Goal: Information Seeking & Learning: Learn about a topic

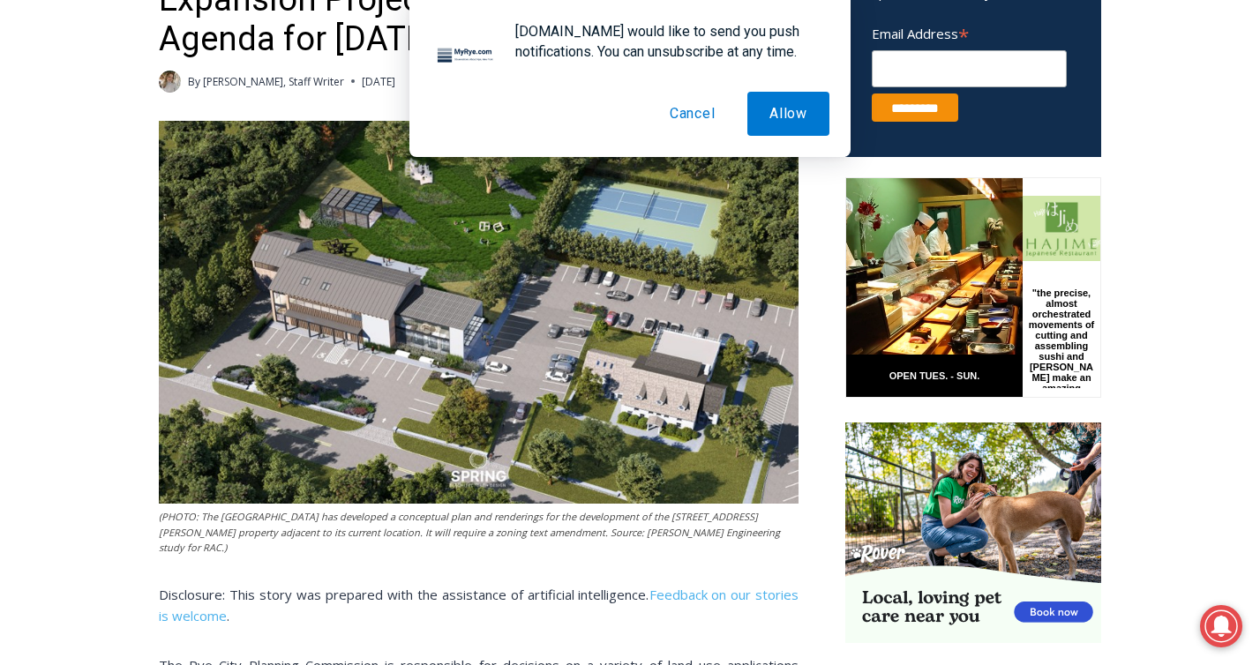
scroll to position [725, 0]
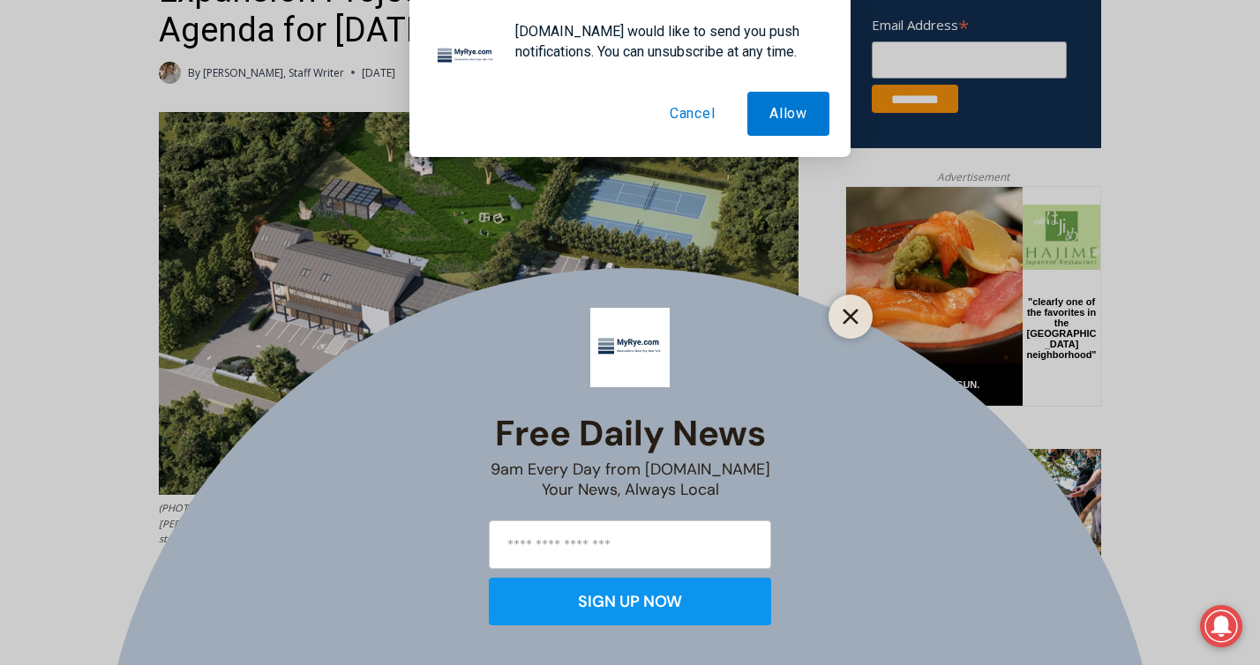
drag, startPoint x: 845, startPoint y: 319, endPoint x: 0, endPoint y: 113, distance: 869.8
click at [845, 319] on icon "Close" at bounding box center [850, 317] width 16 height 16
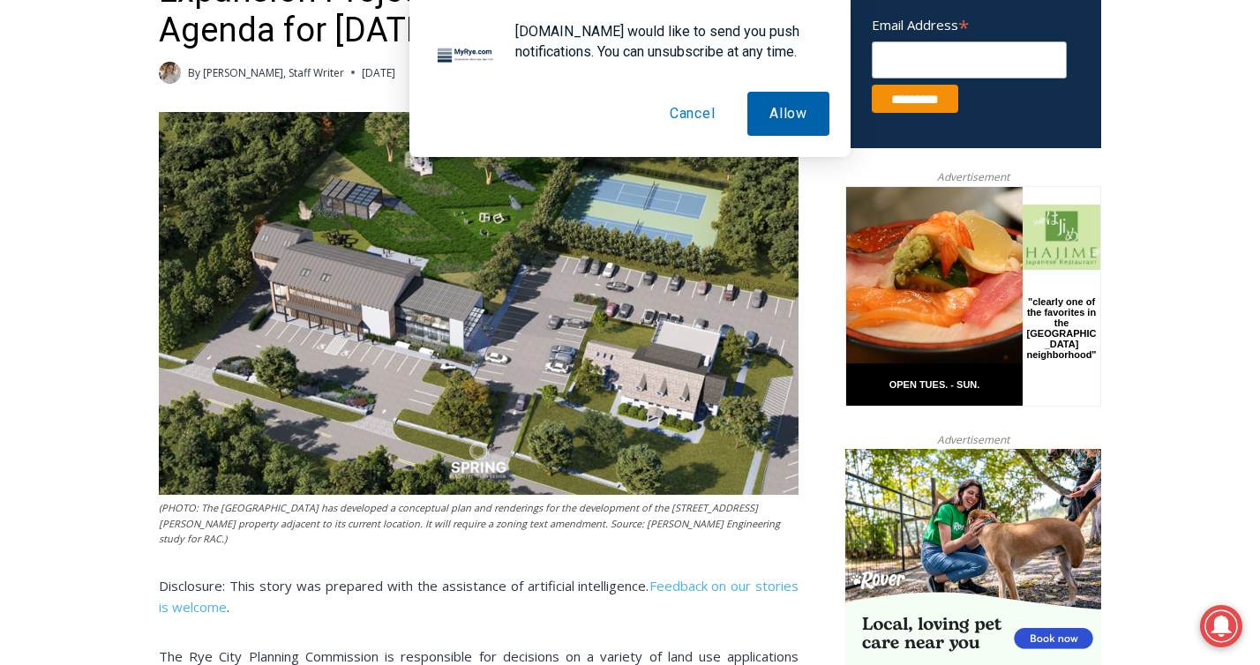
click at [792, 119] on button "Allow" at bounding box center [788, 114] width 82 height 44
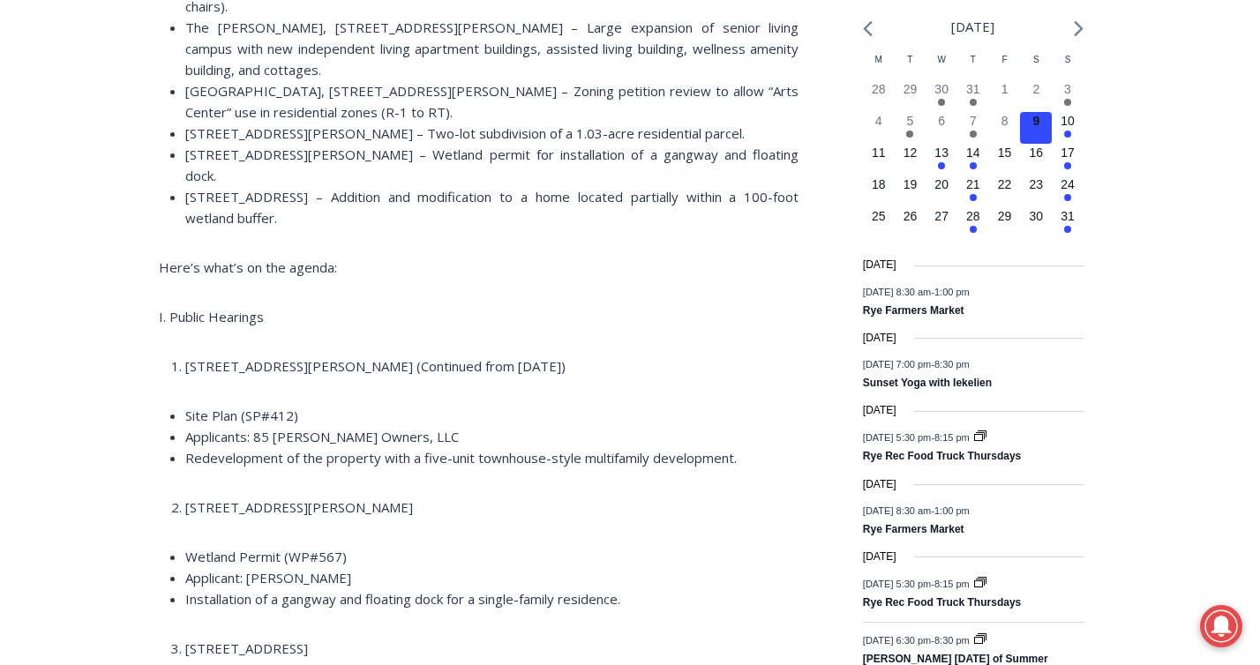
scroll to position [2022, 0]
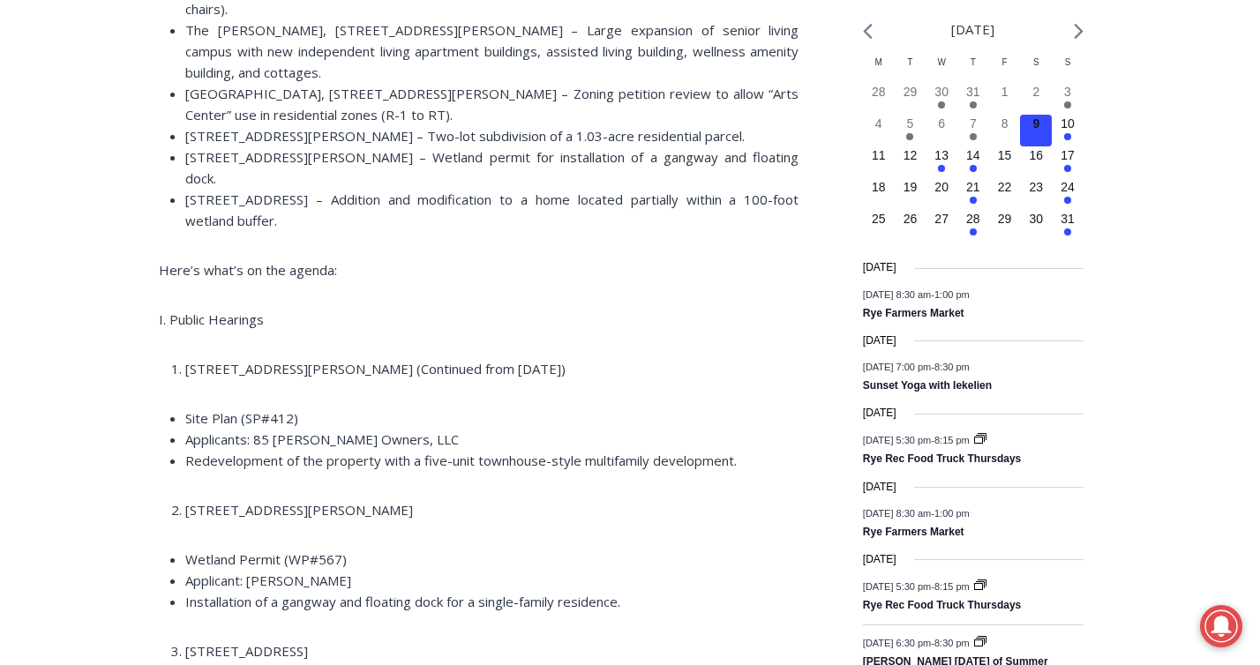
click at [678, 452] on span "Redevelopment of the property with a five-unit townhouse-style multifamily deve…" at bounding box center [460, 461] width 551 height 18
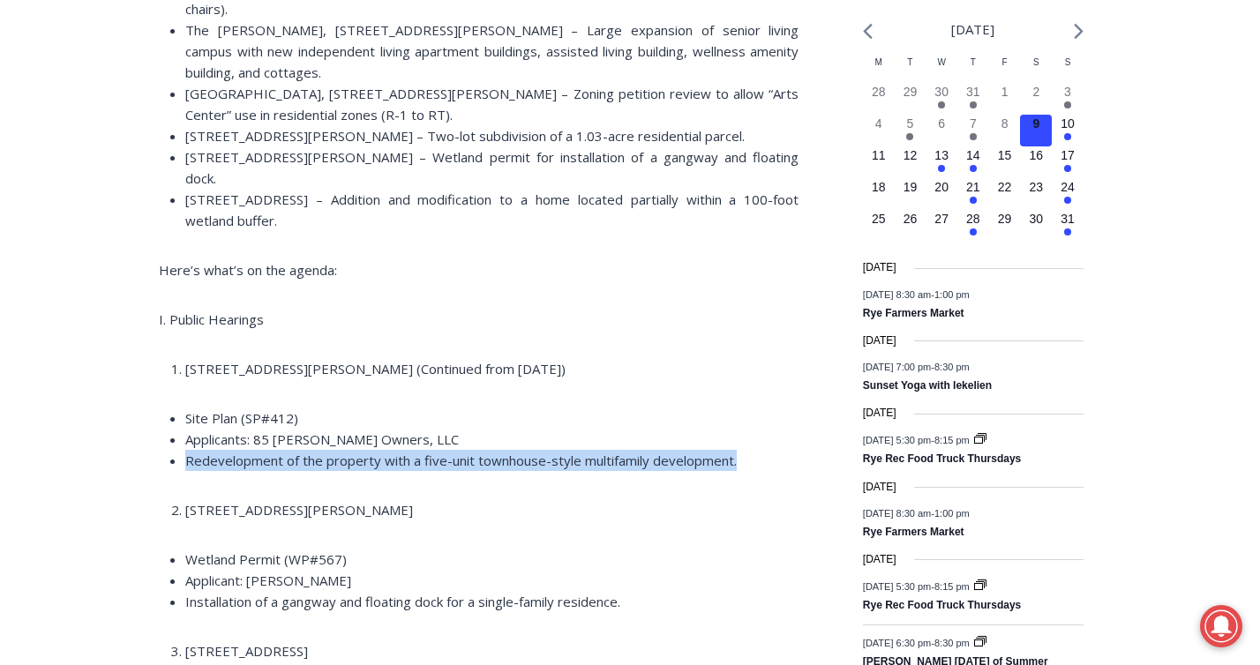
click at [678, 452] on span "Redevelopment of the property with a five-unit townhouse-style multifamily deve…" at bounding box center [460, 461] width 551 height 18
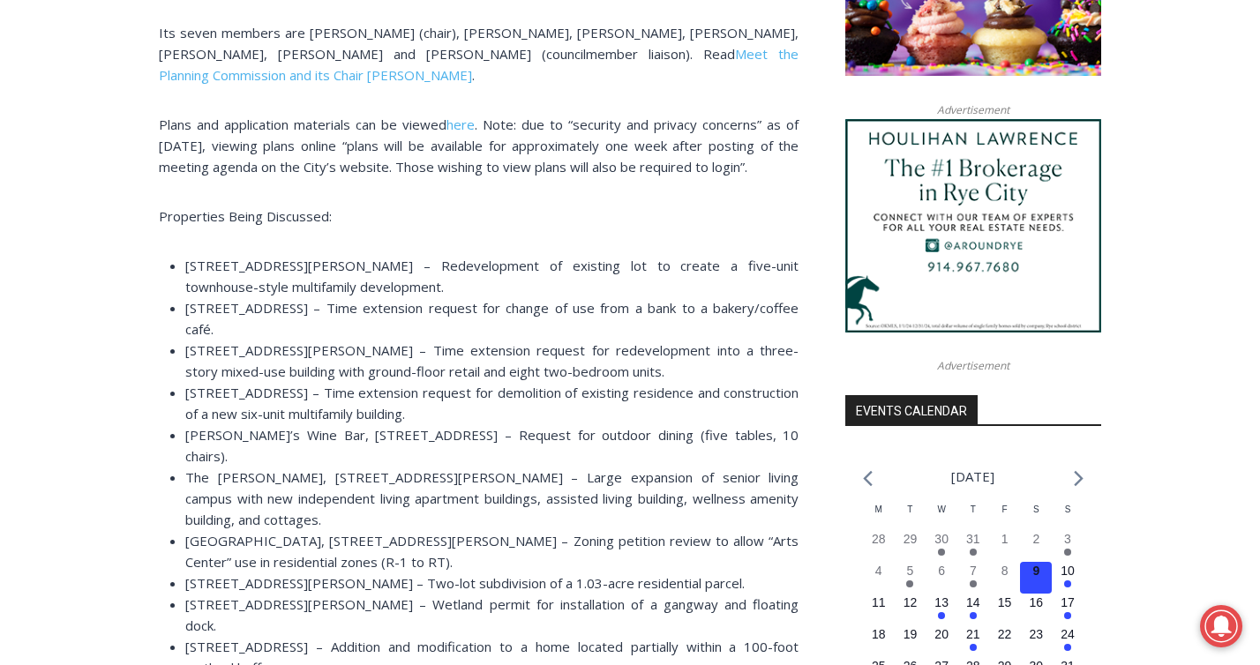
scroll to position [1573, 0]
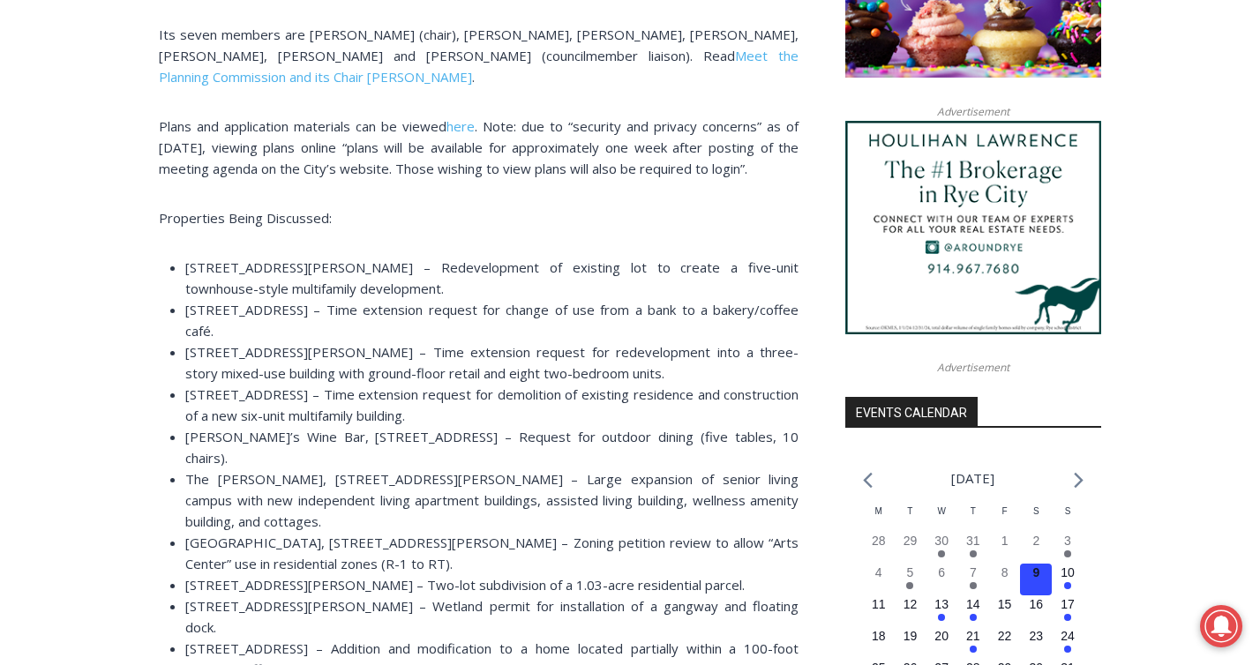
click at [374, 301] on span "[STREET_ADDRESS] – Time extension request for change of use from a bank to a ba…" at bounding box center [491, 320] width 613 height 39
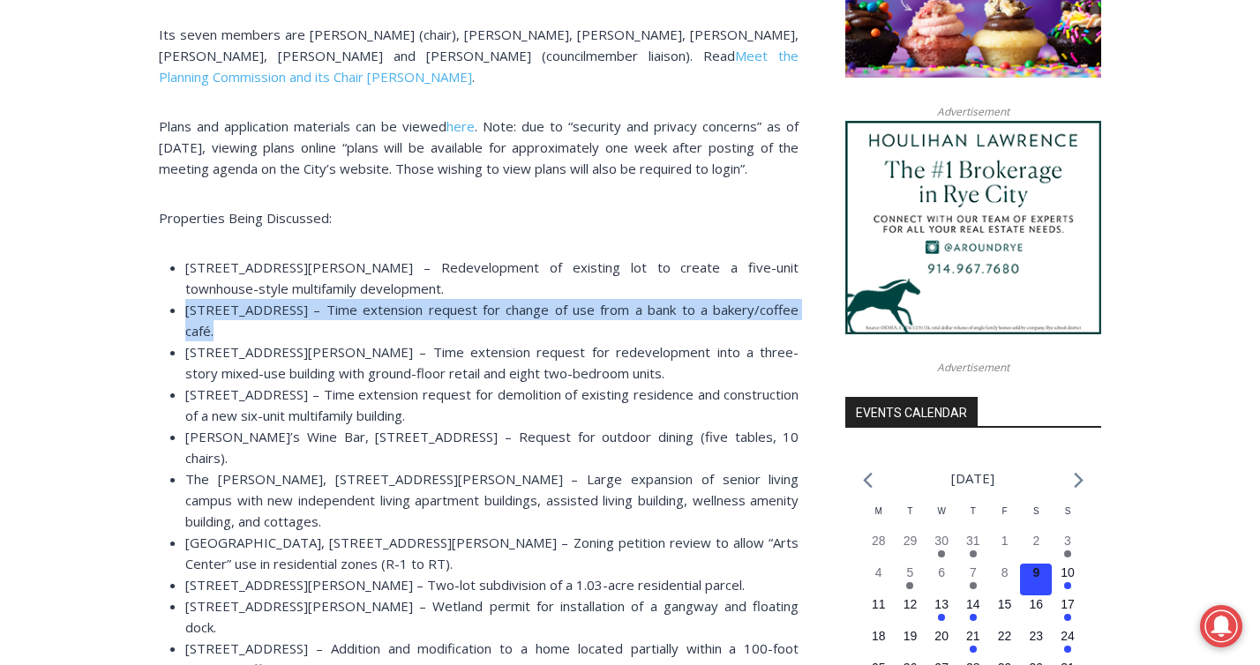
click at [374, 301] on span "[STREET_ADDRESS] – Time extension request for change of use from a bank to a ba…" at bounding box center [491, 320] width 613 height 39
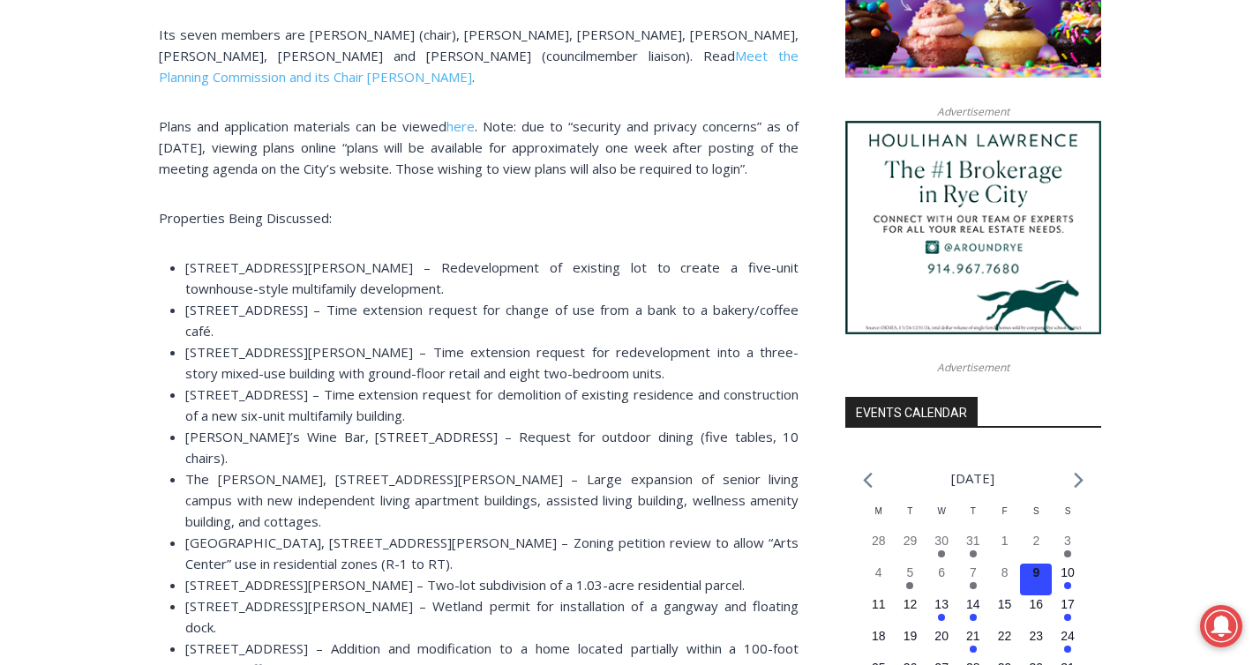
click at [320, 468] on li "The [PERSON_NAME], [STREET_ADDRESS][PERSON_NAME] – Large expansion of senior li…" at bounding box center [491, 500] width 613 height 64
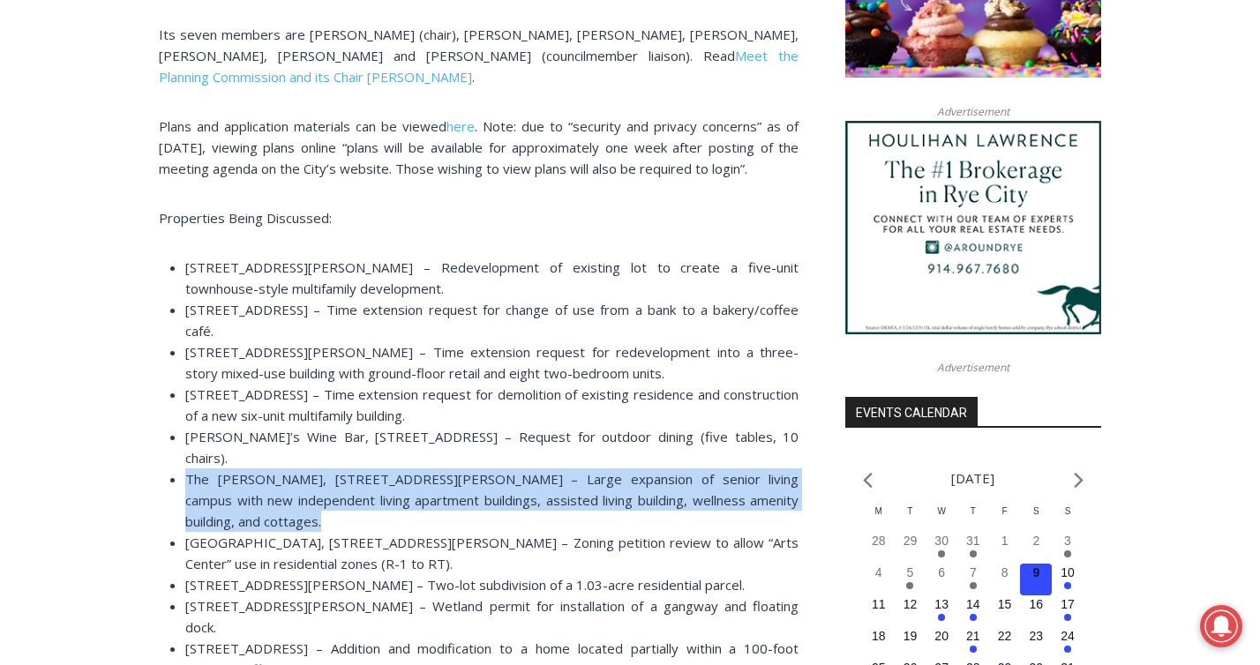
click at [320, 468] on li "The [PERSON_NAME], [STREET_ADDRESS][PERSON_NAME] – Large expansion of senior li…" at bounding box center [491, 500] width 613 height 64
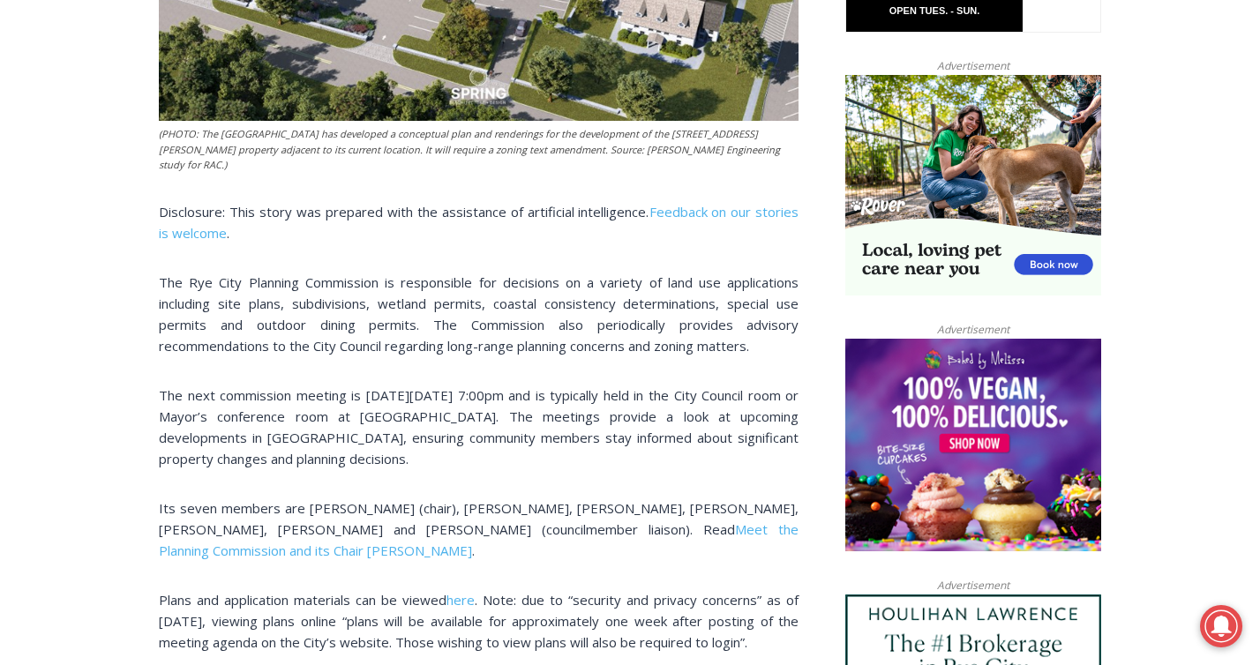
scroll to position [1116, 0]
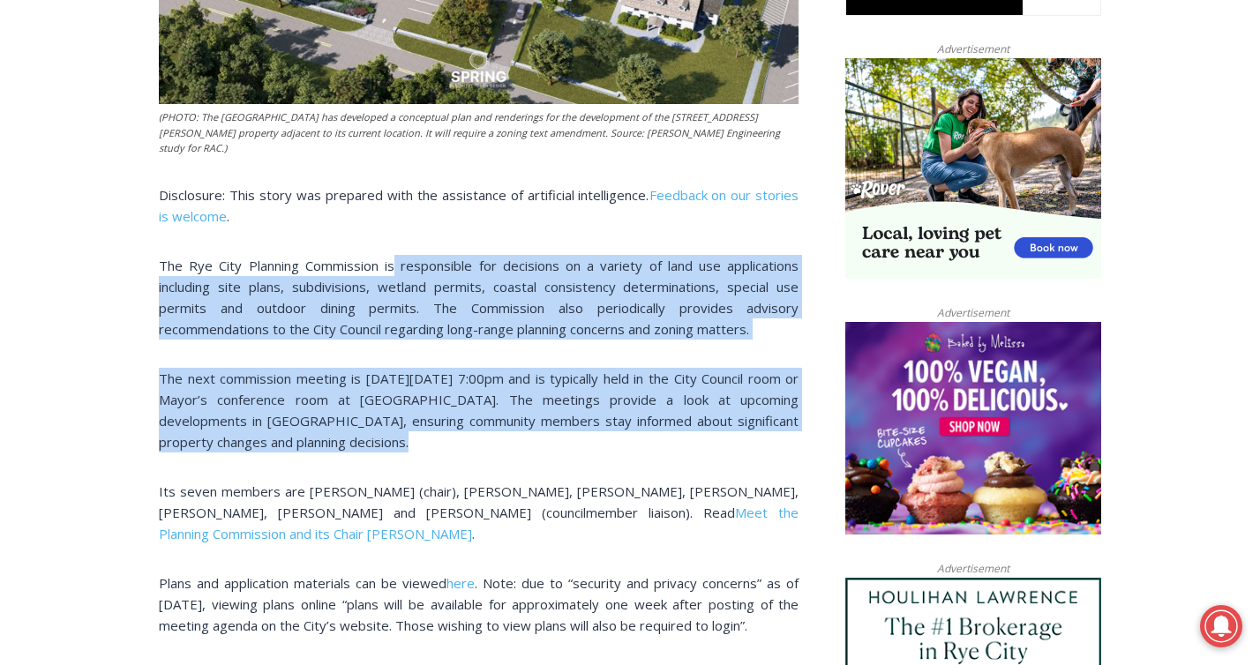
drag, startPoint x: 393, startPoint y: 246, endPoint x: 408, endPoint y: 443, distance: 197.3
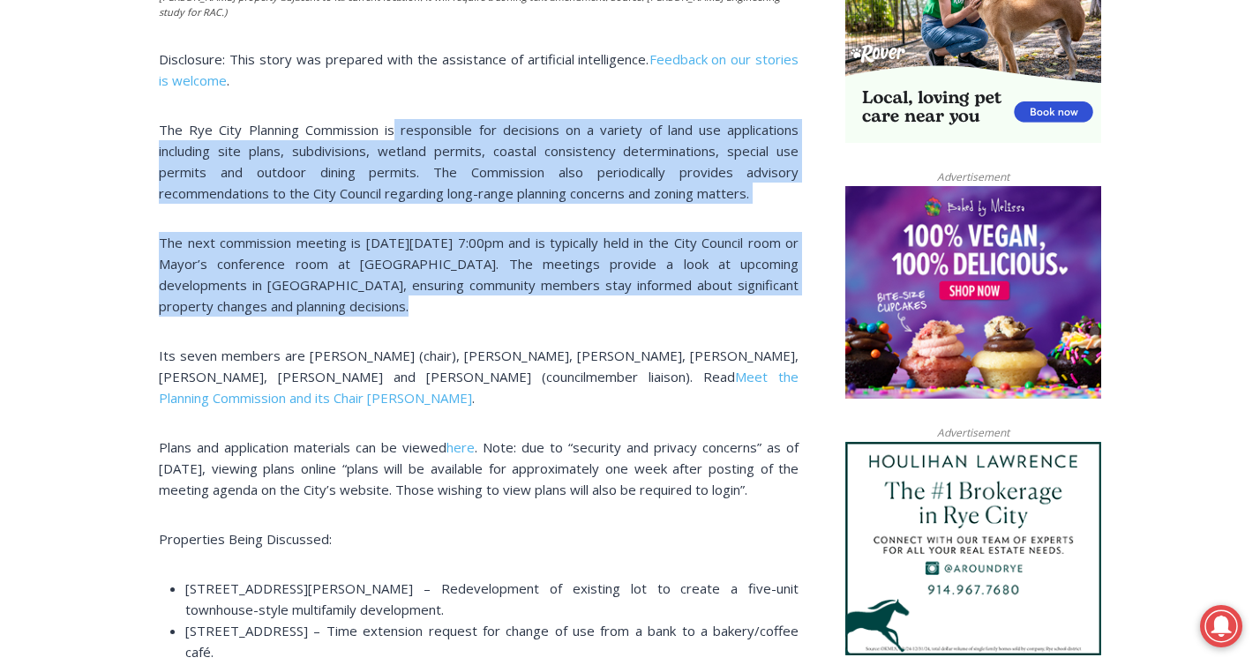
scroll to position [1180, 0]
